Goal: Task Accomplishment & Management: Use online tool/utility

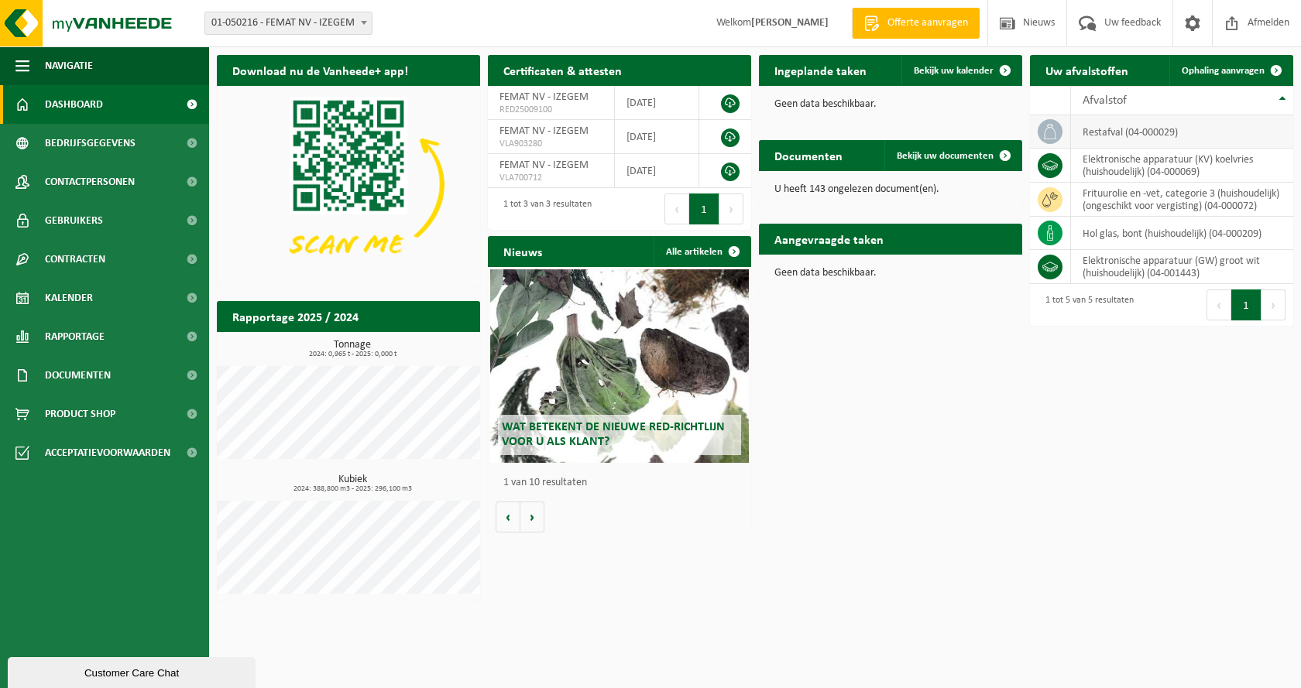
click at [1131, 126] on td "restafval (04-000029)" at bounding box center [1182, 131] width 222 height 33
click at [1108, 140] on td "restafval (04-000029)" at bounding box center [1182, 131] width 222 height 33
click at [1107, 132] on td "restafval (04-000029)" at bounding box center [1182, 131] width 222 height 33
click at [1195, 64] on link "Ophaling aanvragen" at bounding box center [1230, 70] width 122 height 31
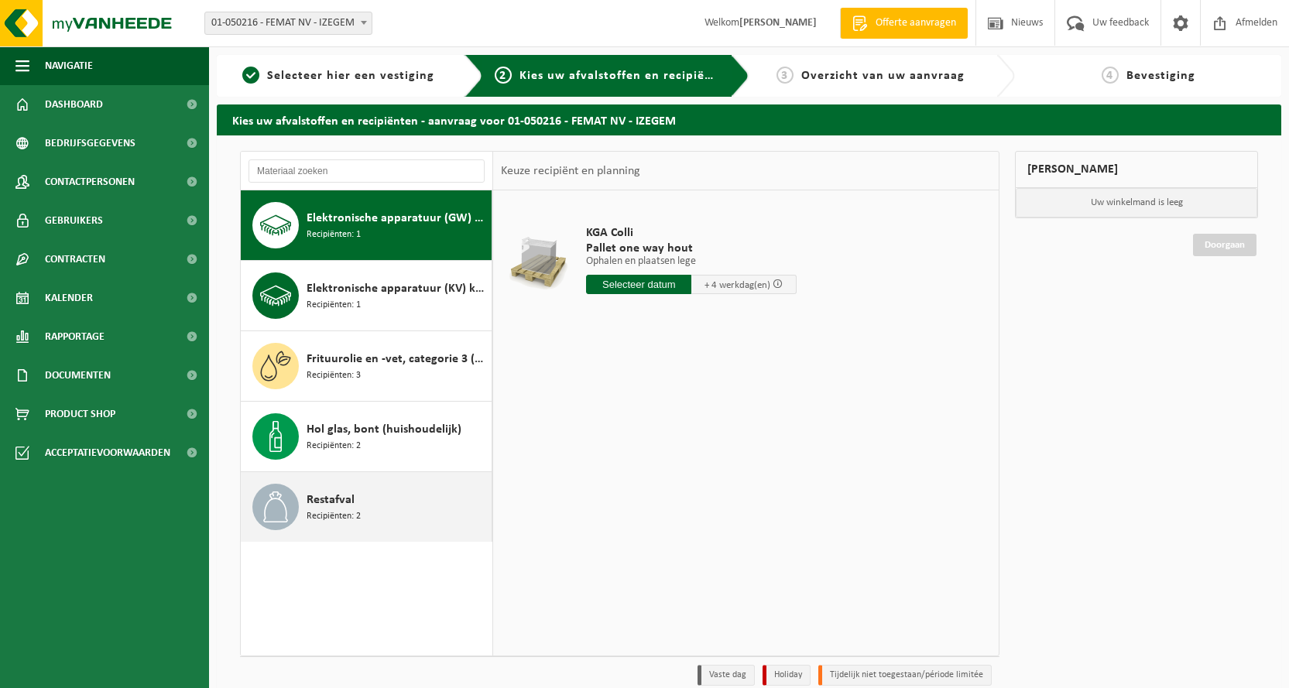
click at [344, 500] on span "Restafval" at bounding box center [331, 500] width 48 height 19
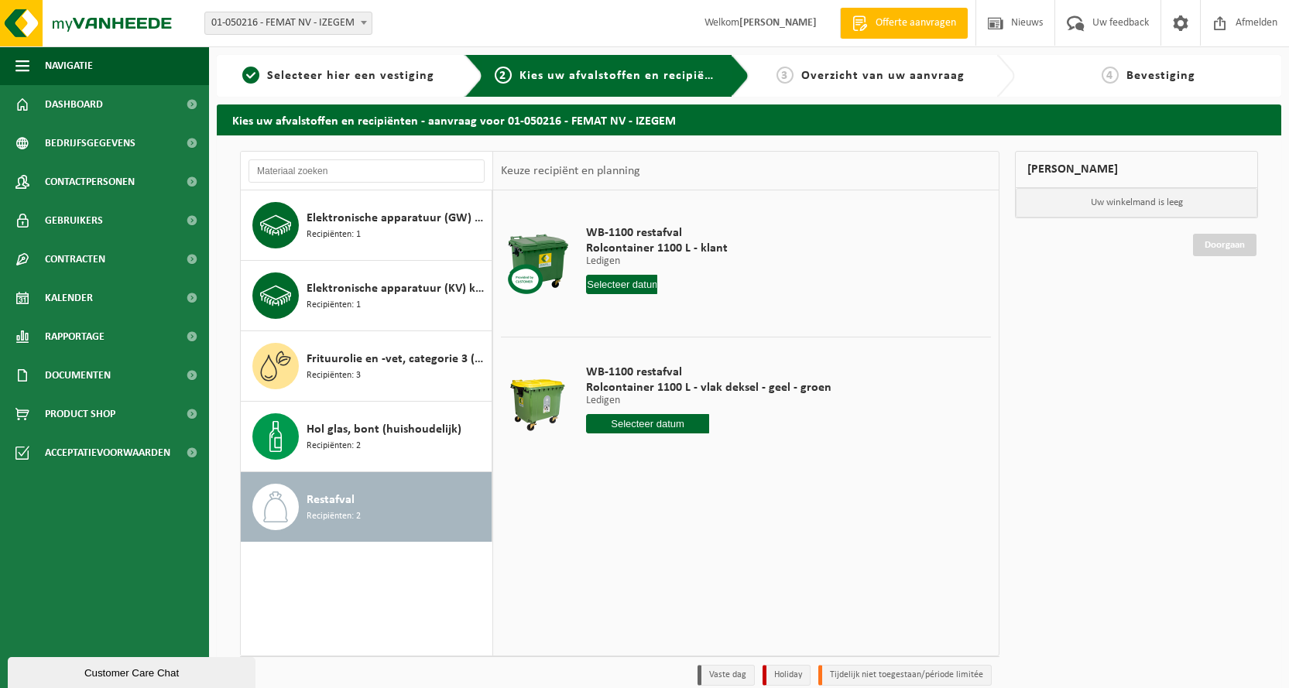
click at [628, 280] on input "text" at bounding box center [621, 284] width 71 height 19
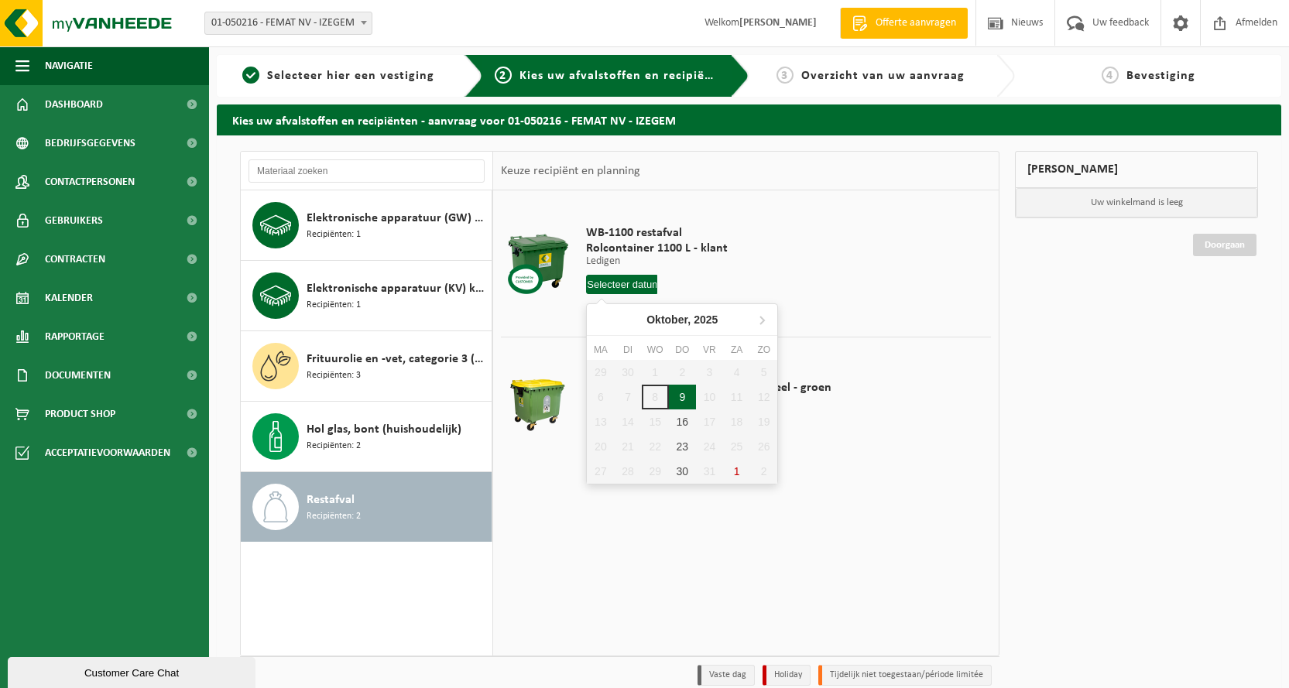
click at [678, 398] on div "9" at bounding box center [682, 397] width 27 height 25
type input "Van 2025-10-09"
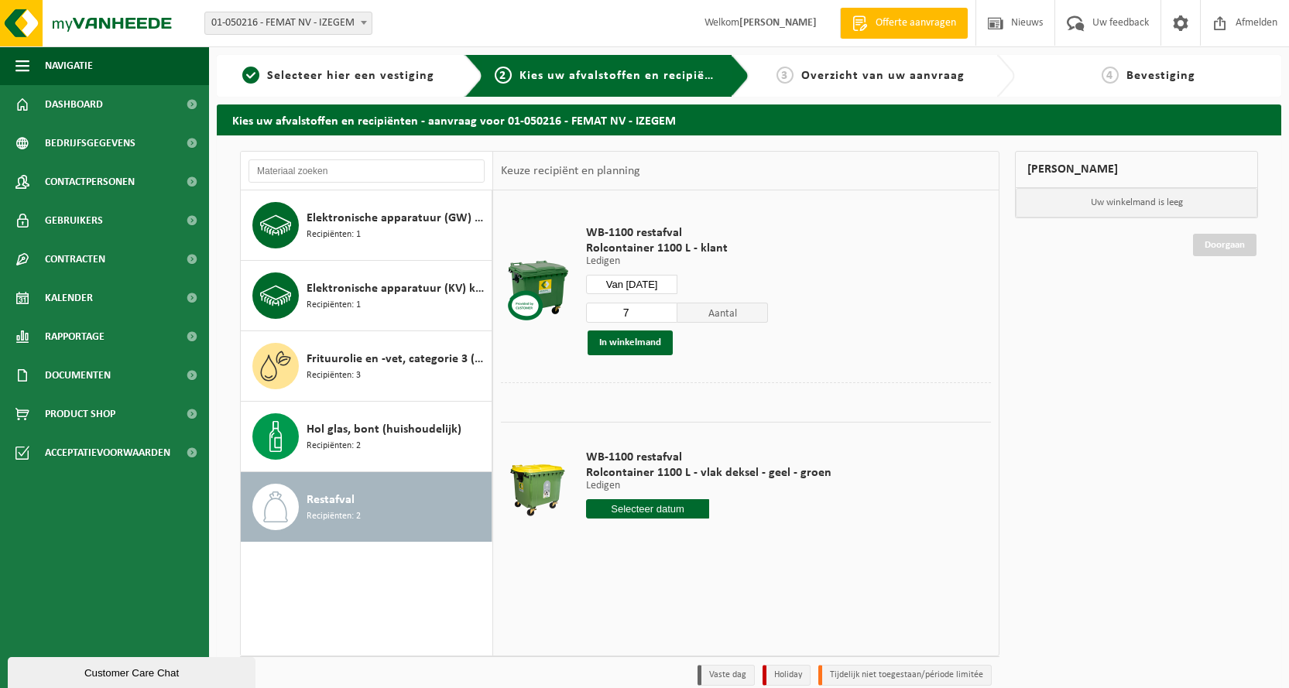
click at [664, 316] on input "7" at bounding box center [631, 313] width 91 height 20
click at [664, 316] on input "6" at bounding box center [631, 313] width 91 height 20
click at [664, 316] on input "5" at bounding box center [631, 313] width 91 height 20
click at [664, 316] on input "4" at bounding box center [631, 313] width 91 height 20
click at [664, 316] on input "3" at bounding box center [631, 313] width 91 height 20
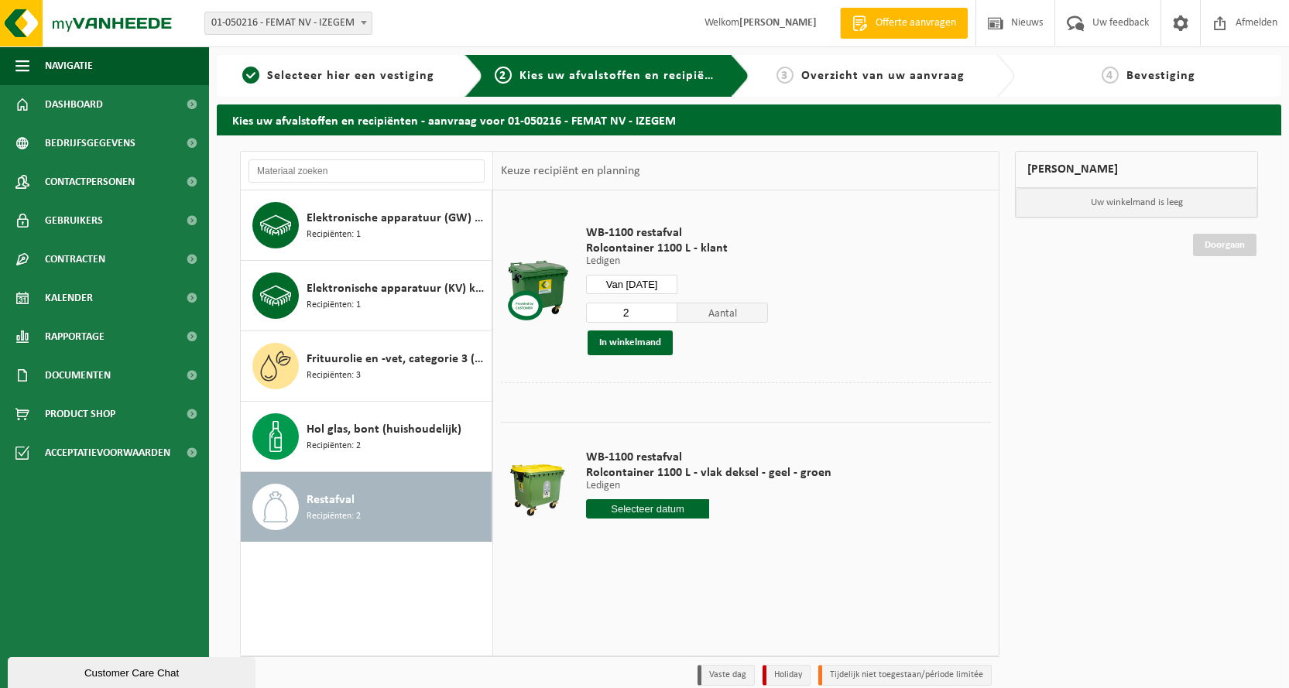
type input "2"
click at [664, 316] on input "2" at bounding box center [631, 313] width 91 height 20
click at [632, 338] on button "In winkelmand" at bounding box center [630, 343] width 85 height 25
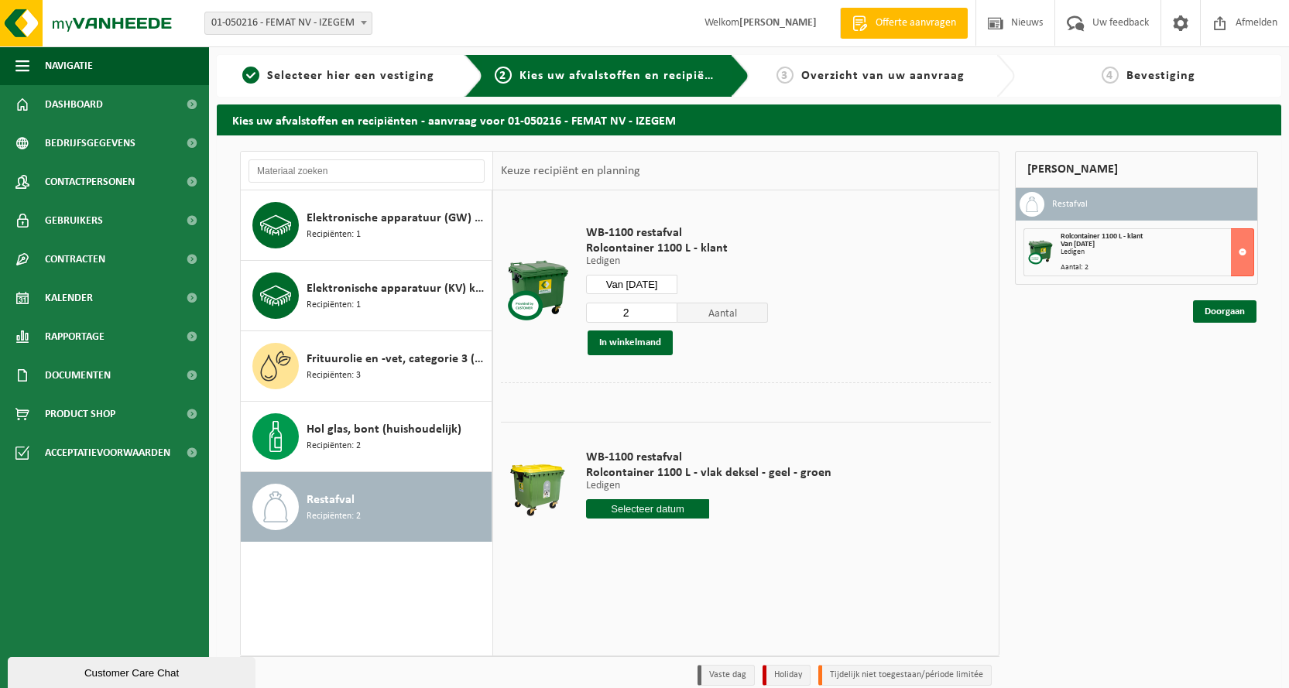
click at [656, 507] on input "text" at bounding box center [647, 509] width 123 height 19
click at [685, 623] on div "9" at bounding box center [682, 621] width 27 height 25
type input "Van 2025-10-09"
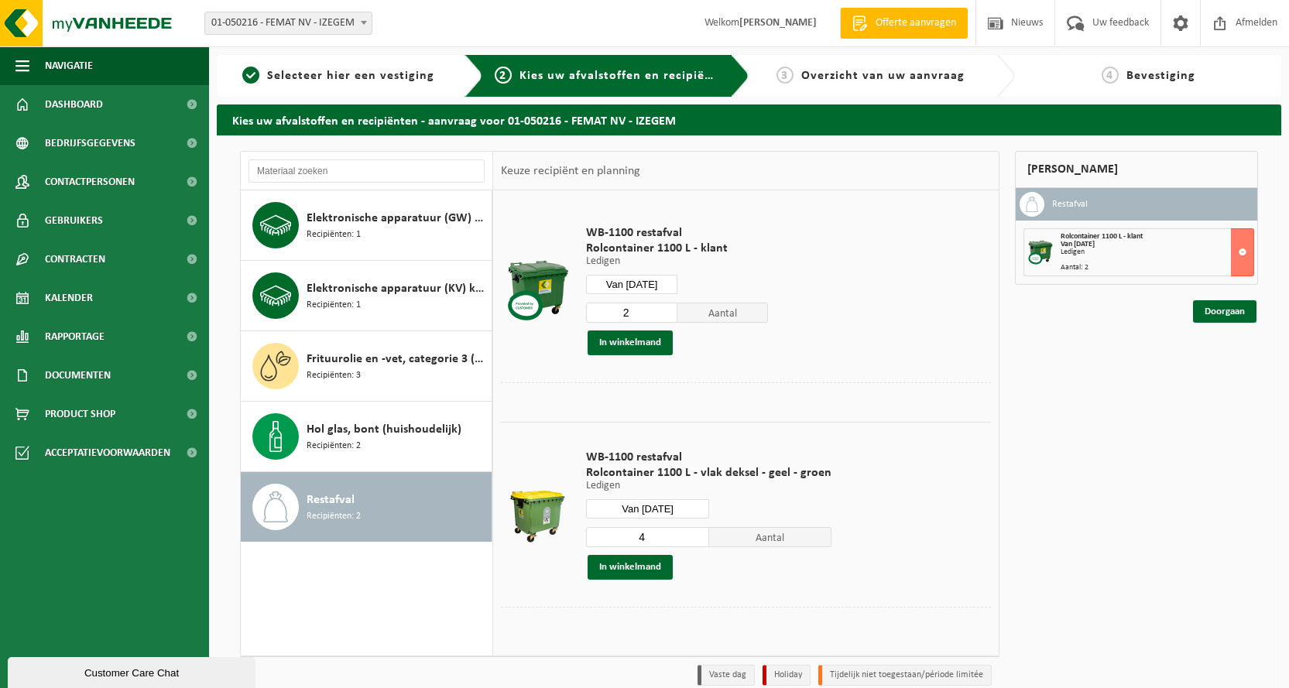
click at [695, 534] on input "4" at bounding box center [647, 537] width 123 height 20
type input "5"
click at [695, 534] on input "5" at bounding box center [647, 537] width 123 height 20
click at [631, 572] on button "In winkelmand" at bounding box center [630, 567] width 85 height 25
click at [1236, 366] on link "Doorgaan" at bounding box center [1225, 367] width 64 height 22
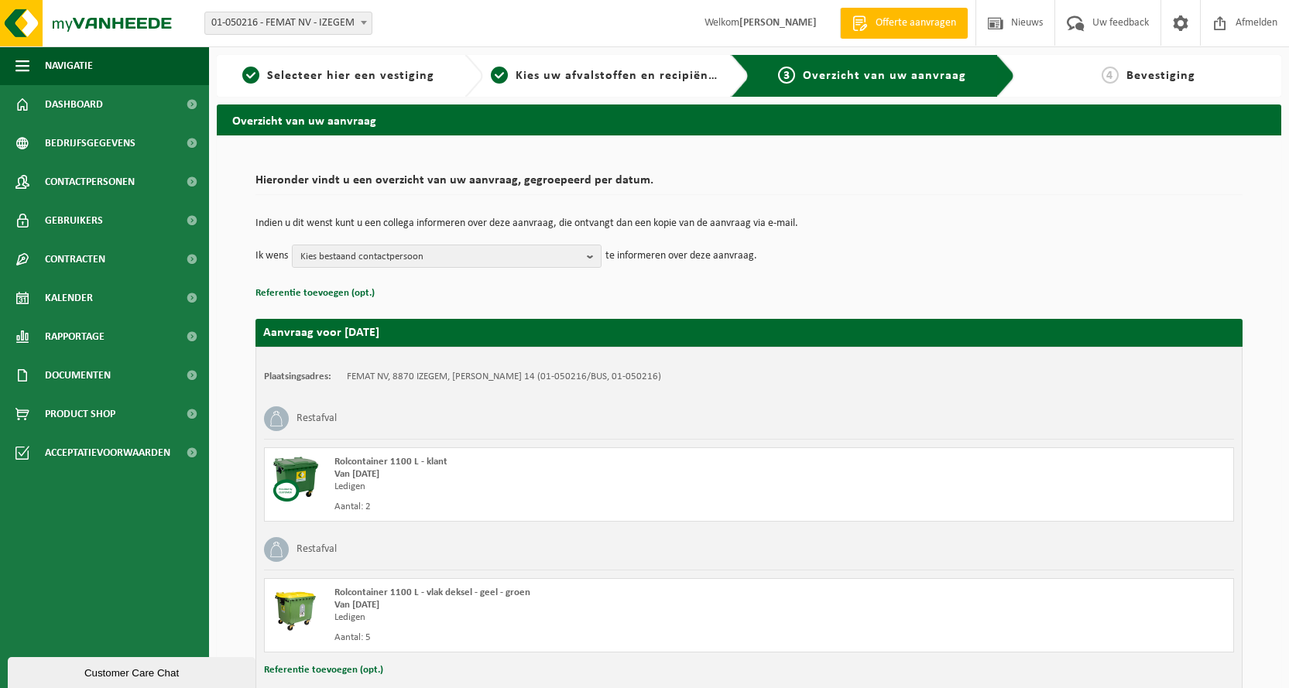
scroll to position [107, 0]
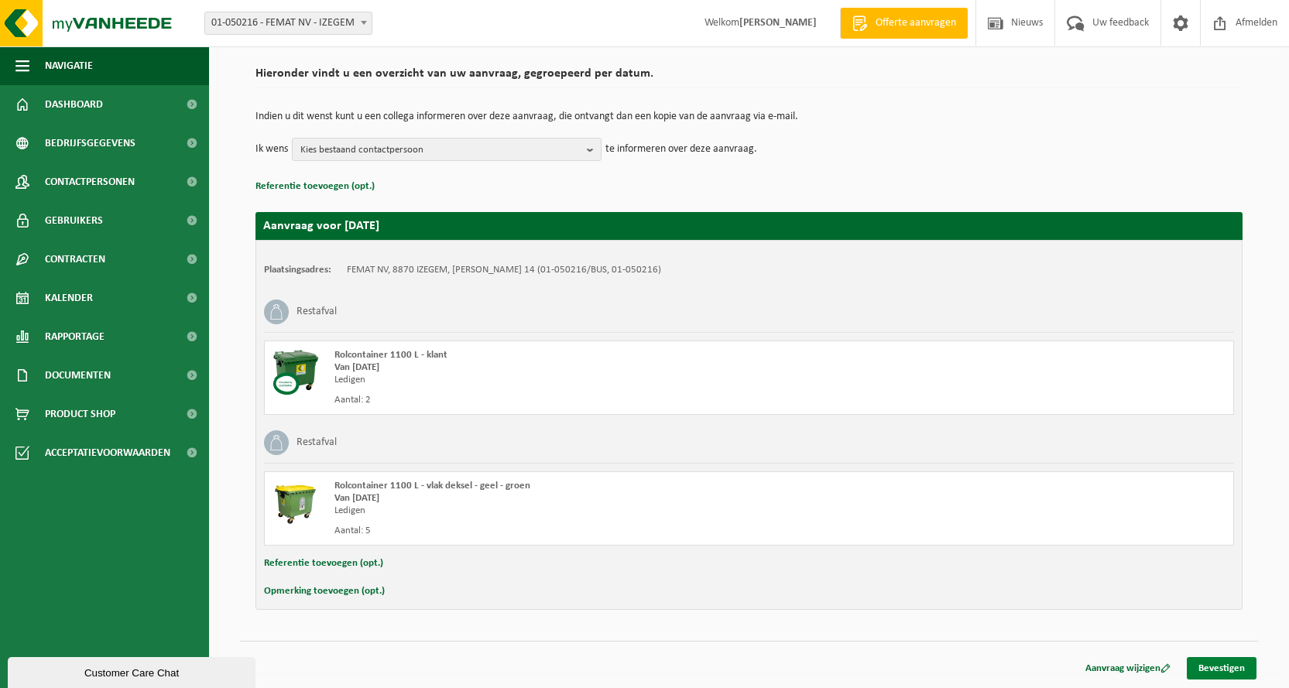
click at [1211, 667] on link "Bevestigen" at bounding box center [1222, 669] width 70 height 22
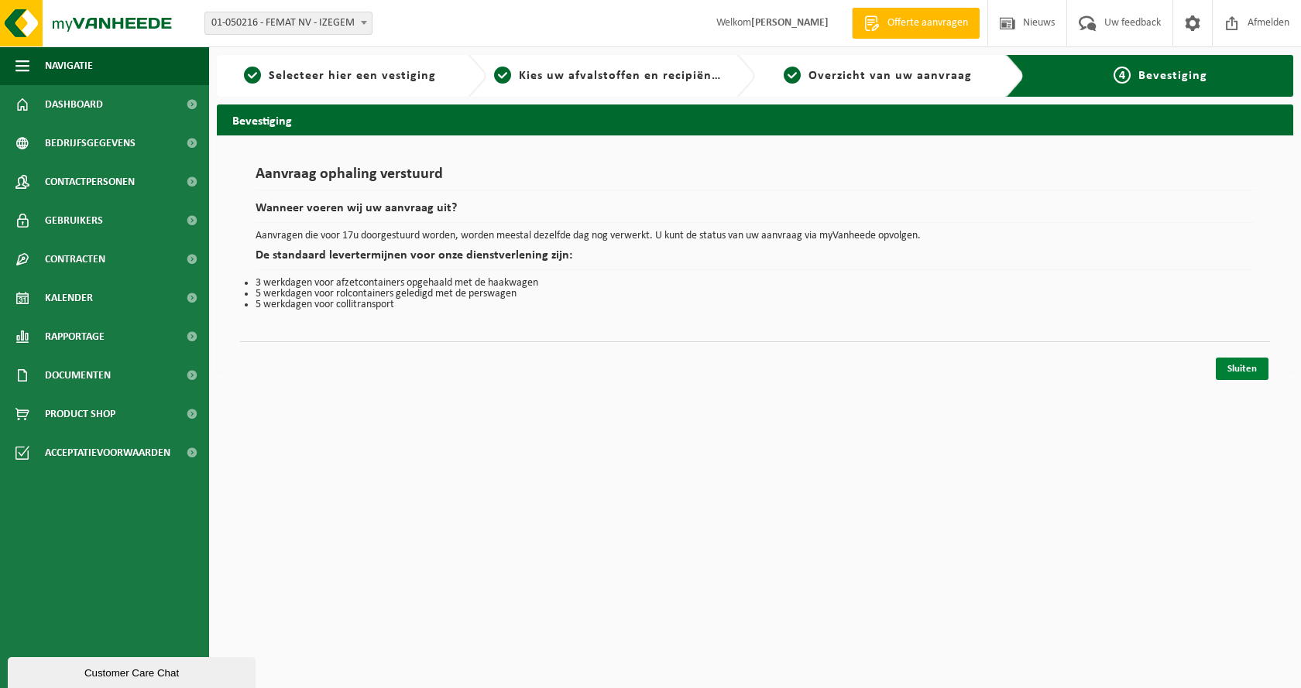
click at [1259, 371] on link "Sluiten" at bounding box center [1242, 369] width 53 height 22
